Goal: Task Accomplishment & Management: Complete application form

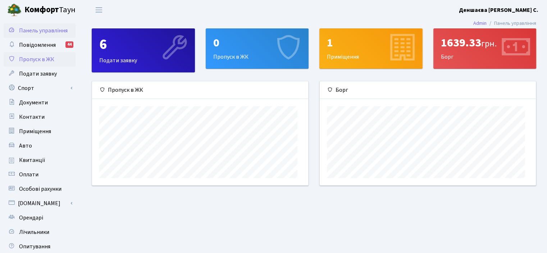
scroll to position [112, 216]
click at [38, 63] on span "Пропуск в ЖК" at bounding box center [36, 59] width 35 height 8
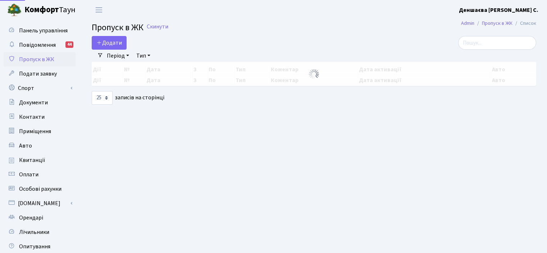
select select "25"
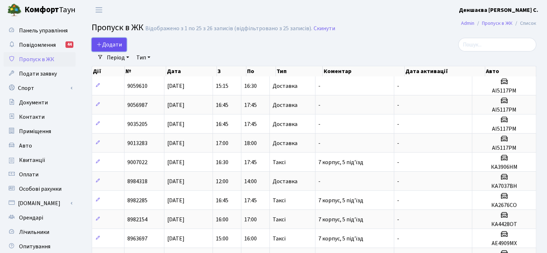
click at [115, 47] on span "Додати" at bounding box center [109, 45] width 26 height 8
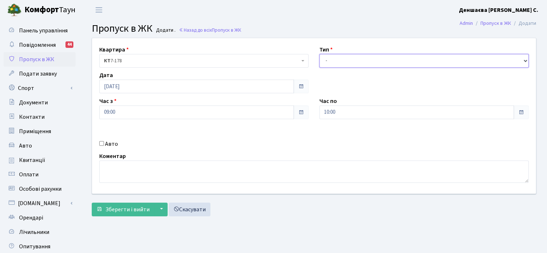
click at [347, 68] on select "- Доставка Таксі Гості Сервіс" at bounding box center [423, 61] width 209 height 14
select select "3"
click at [319, 62] on select "- Доставка Таксі Гості Сервіс" at bounding box center [423, 61] width 209 height 14
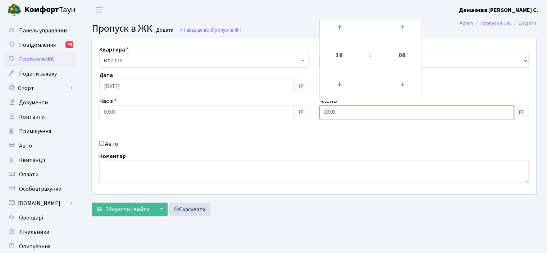
click at [356, 119] on input "10:00" at bounding box center [416, 112] width 195 height 14
click at [343, 94] on icon at bounding box center [339, 83] width 19 height 19
click at [346, 37] on icon at bounding box center [339, 27] width 19 height 19
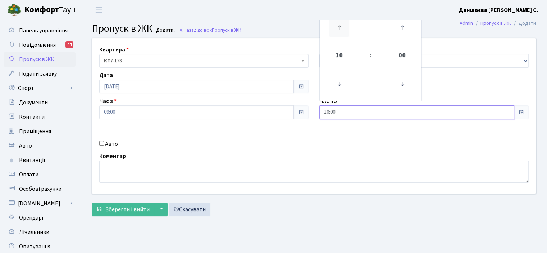
click at [346, 37] on icon at bounding box center [339, 27] width 19 height 19
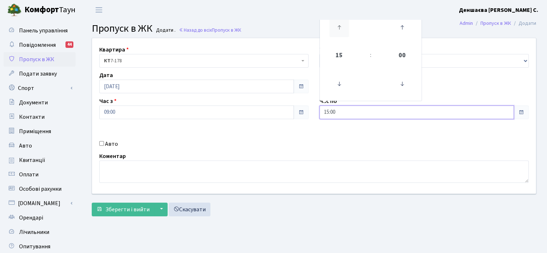
click at [346, 37] on icon at bounding box center [339, 27] width 19 height 19
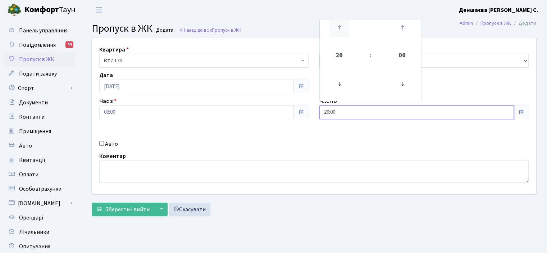
click at [346, 37] on icon at bounding box center [339, 27] width 19 height 19
type input "21:00"
click at [341, 159] on div "Квартира <b>КТ</b>&nbsp;&nbsp;&nbsp;&nbsp;7-178 КТ 7-178 Тип - Доставка Таксі Г…" at bounding box center [314, 115] width 455 height 155
click at [104, 146] on input "Авто" at bounding box center [101, 143] width 5 height 5
checkbox input "true"
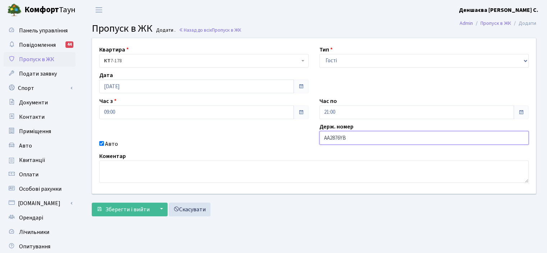
scroll to position [72, 0]
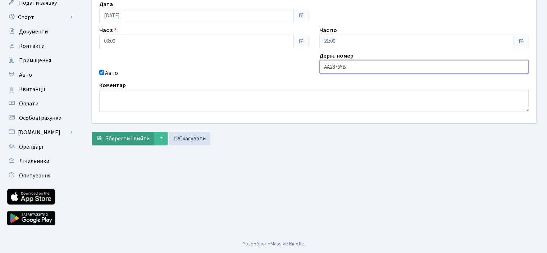
type input "АА2876YB"
click at [137, 142] on span "Зберегти і вийти" at bounding box center [127, 139] width 44 height 8
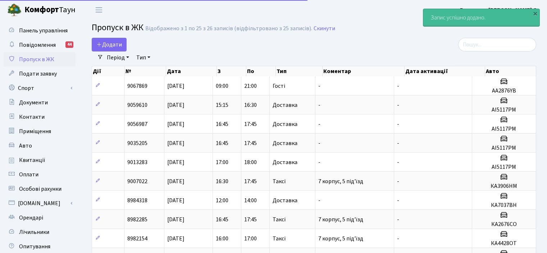
select select "25"
